Goal: Information Seeking & Learning: Find contact information

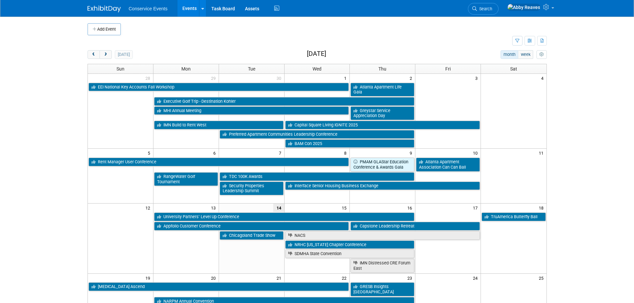
click at [498, 9] on link "Search" at bounding box center [483, 9] width 31 height 12
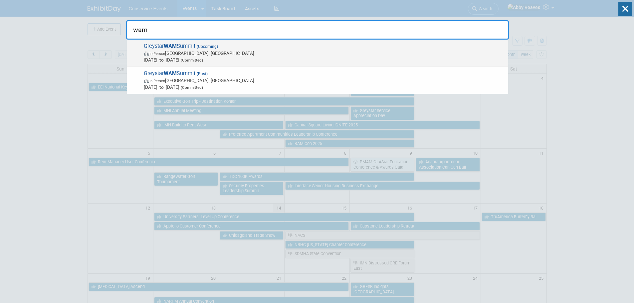
type input "wam"
click at [233, 50] on span "In-Person [GEOGRAPHIC_DATA], [GEOGRAPHIC_DATA]" at bounding box center [324, 53] width 361 height 7
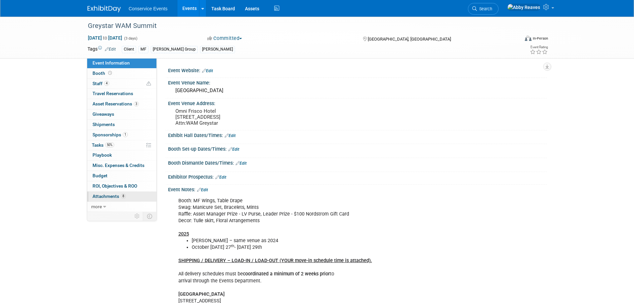
click at [110, 197] on span "Attachments 8" at bounding box center [108, 196] width 33 height 5
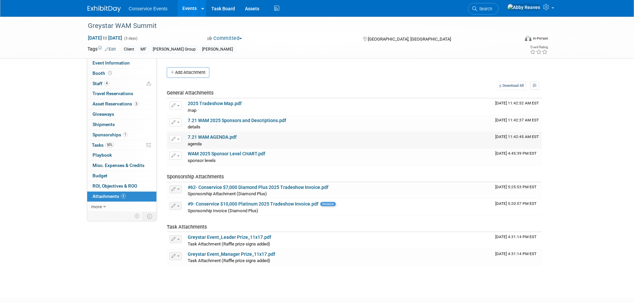
click at [213, 139] on link "7.21 WAM AGENDA.pdf" at bounding box center [212, 136] width 49 height 5
click at [127, 58] on div "Greystar WAM Summit Oct 27, 2025 to Oct 29, 2025 (3 days) Oct 27, 2025 to Oct 2…" at bounding box center [316, 38] width 469 height 42
click at [127, 61] on span "Event Information" at bounding box center [110, 62] width 37 height 5
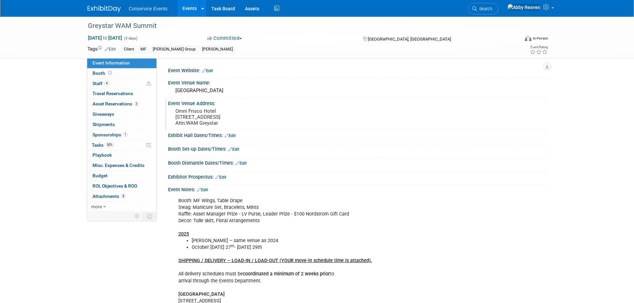
click at [195, 126] on pre "Omni Frisco Hotel 11 Cowboys Way Frisco, TX 75034 Attn:WAM Greystar" at bounding box center [246, 117] width 143 height 18
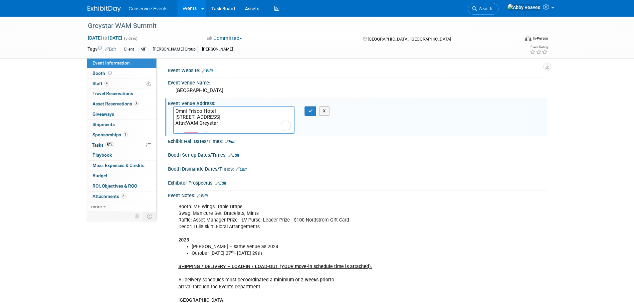
drag, startPoint x: 215, startPoint y: 118, endPoint x: 166, endPoint y: 117, distance: 49.2
click at [166, 117] on div "Event Venue Address: Omni Frisco Hotel 11 Cowboys Way Frisco, TX 75034 Attn:WAM…" at bounding box center [356, 117] width 382 height 38
click at [312, 111] on icon "button" at bounding box center [310, 111] width 5 height 4
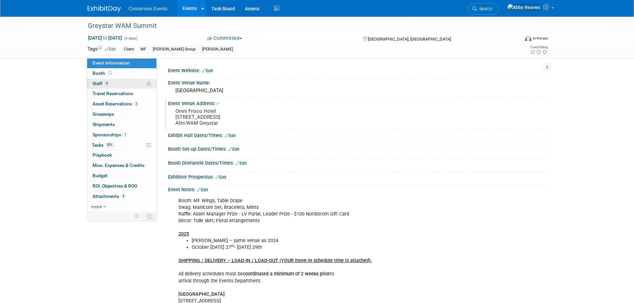
click at [143, 80] on link "4 Staff 4" at bounding box center [121, 84] width 69 height 10
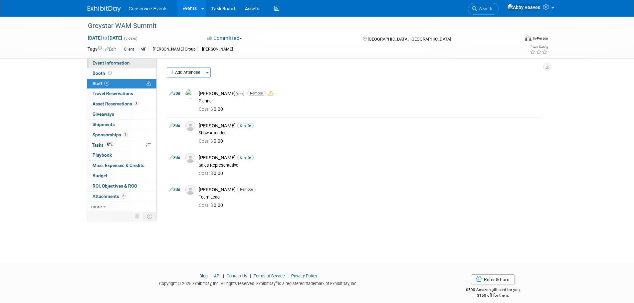
click at [144, 64] on link "Event Information" at bounding box center [121, 63] width 69 height 10
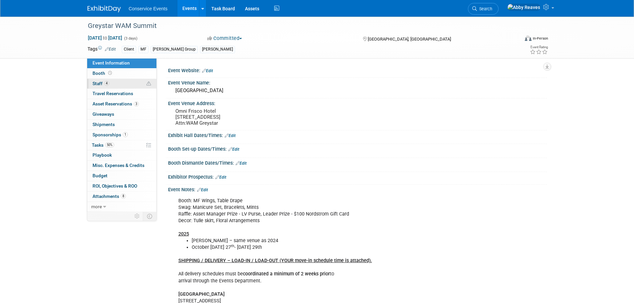
click at [133, 86] on link "4 Staff 4" at bounding box center [121, 84] width 69 height 10
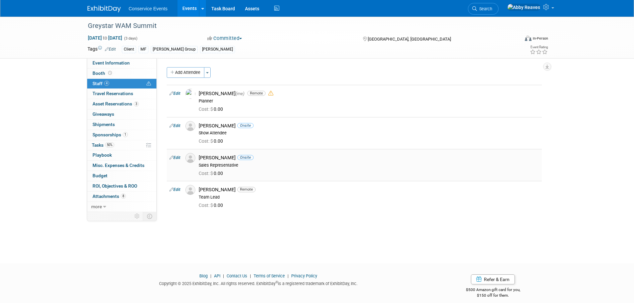
click at [211, 157] on div "Lexie Goldberg Onsite" at bounding box center [369, 158] width 340 height 6
click at [182, 158] on td "Edit" at bounding box center [175, 165] width 16 height 32
click at [234, 158] on div "Lexie Goldberg Onsite" at bounding box center [369, 158] width 340 height 6
click at [492, 7] on span "Search" at bounding box center [484, 8] width 15 height 5
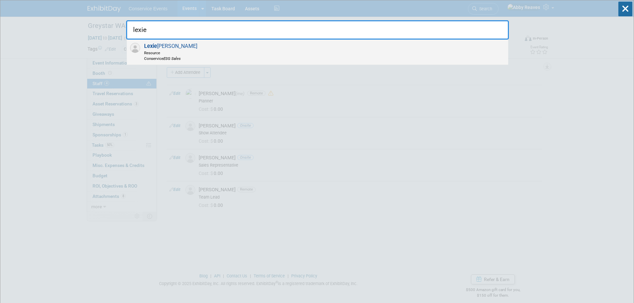
type input "lexie"
click at [360, 53] on div "Lexie Goldberg Resource Conservice ESG Sales" at bounding box center [317, 52] width 381 height 25
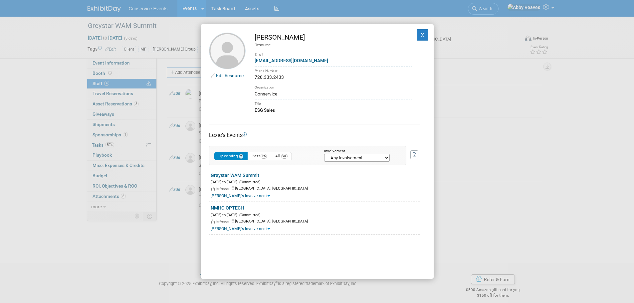
drag, startPoint x: 285, startPoint y: 77, endPoint x: 252, endPoint y: 77, distance: 33.3
click at [252, 77] on td "Lexie Goldberg Resource Email lgoldberg@conservice.com Phone Number 720.333.243…" at bounding box center [328, 73] width 166 height 81
copy div "720.333.2433"
click at [416, 33] on button "X" at bounding box center [422, 34] width 12 height 11
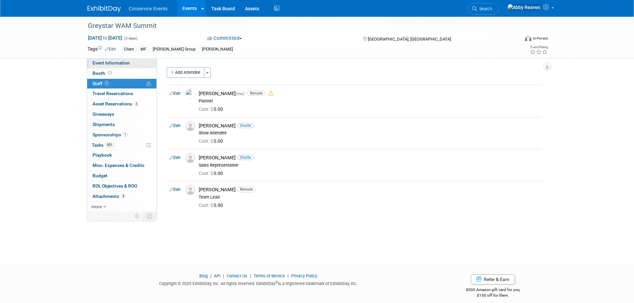
click at [139, 64] on link "Event Information" at bounding box center [121, 63] width 69 height 10
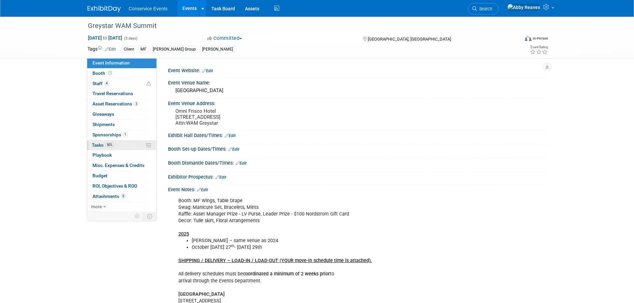
click at [130, 141] on link "50% Tasks 50%" at bounding box center [121, 145] width 69 height 10
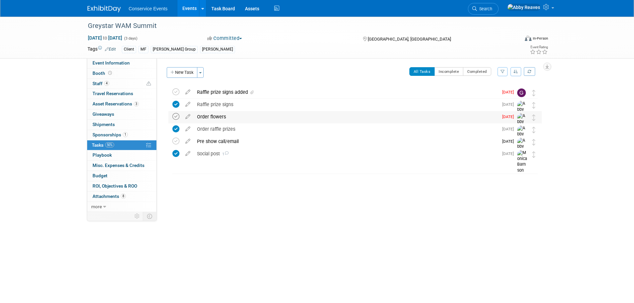
click at [174, 115] on icon at bounding box center [175, 116] width 7 height 7
click at [191, 8] on link "Events" at bounding box center [189, 8] width 24 height 17
